Goal: Find specific page/section: Find specific page/section

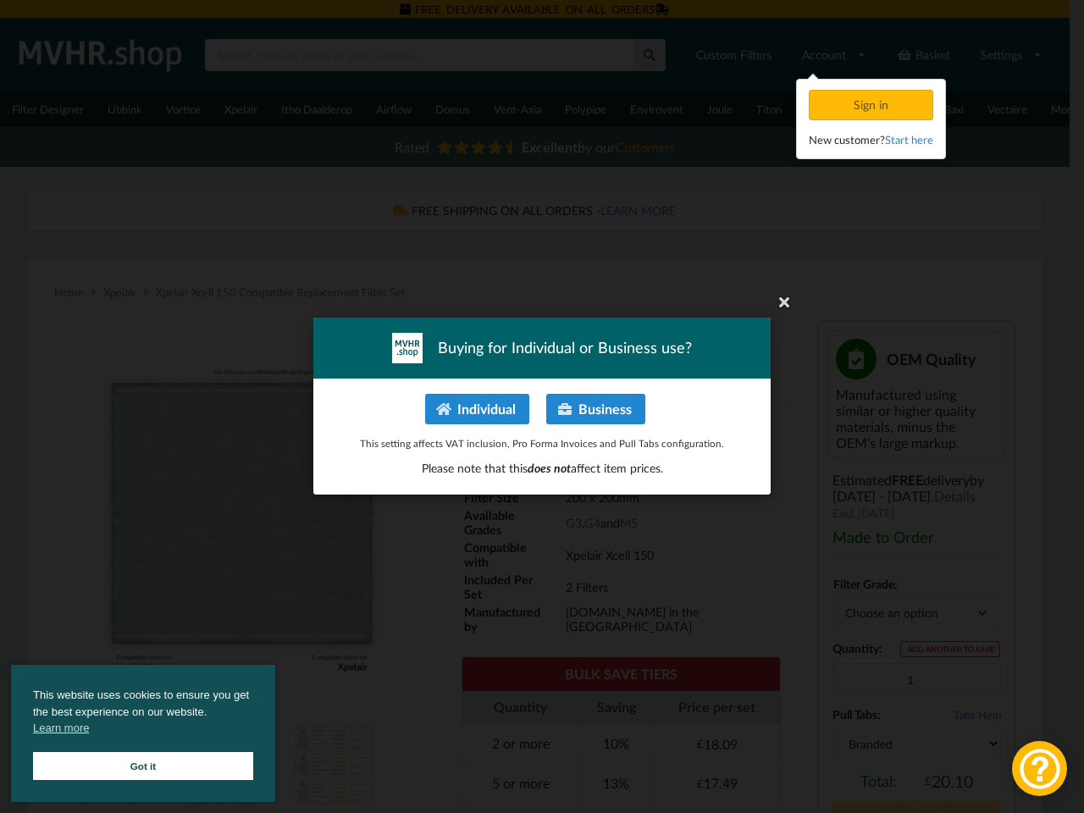
click at [534, 406] on p "Individual Business" at bounding box center [542, 409] width 422 height 30
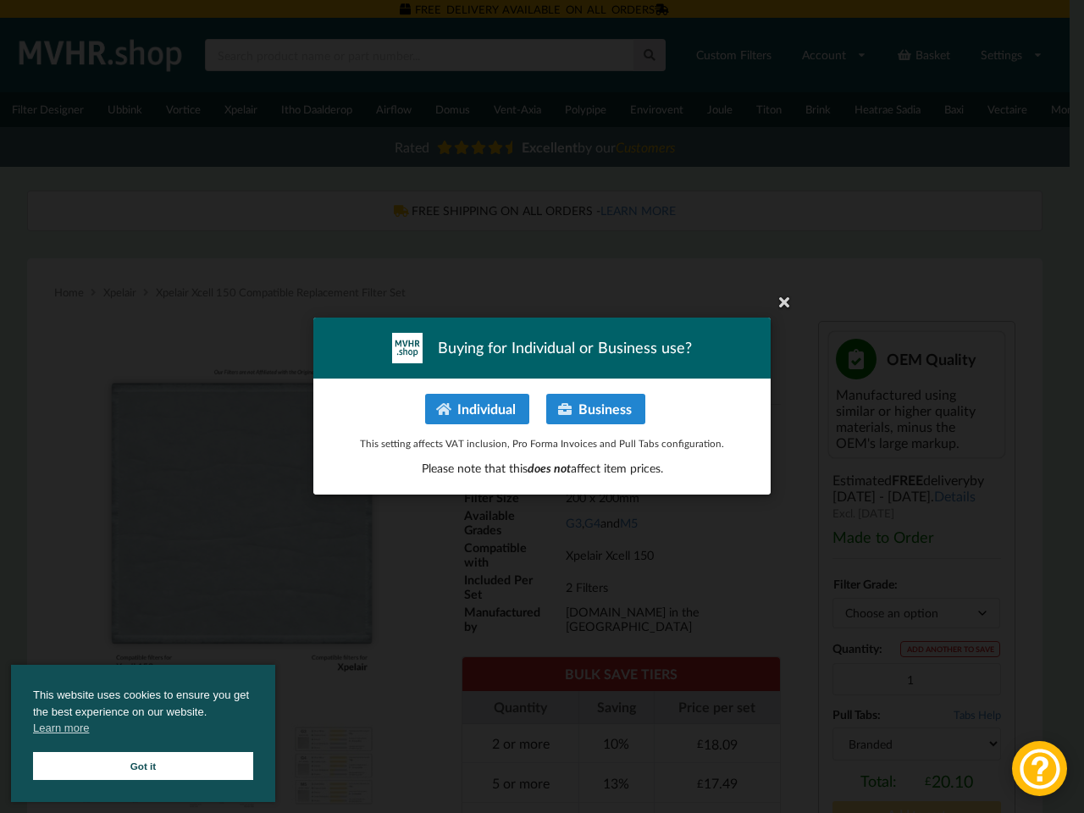
click at [542, 406] on p "Individual Business" at bounding box center [542, 409] width 422 height 30
click at [478, 409] on button "Individual" at bounding box center [477, 409] width 104 height 30
click at [595, 409] on button "Business" at bounding box center [595, 409] width 99 height 30
click at [143, 733] on span "This website uses cookies to ensure you get the best experience on our website.…" at bounding box center [143, 714] width 220 height 54
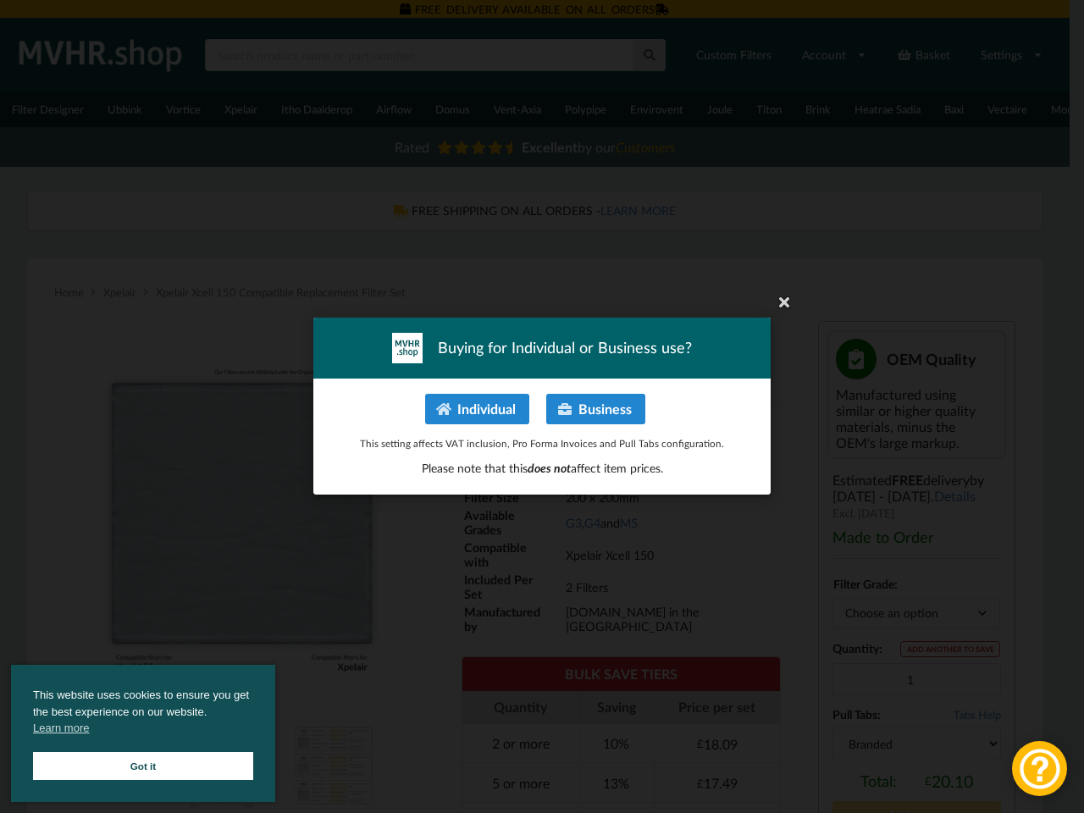
click at [1039, 768] on div at bounding box center [1039, 768] width 55 height 55
